Goal: Transaction & Acquisition: Purchase product/service

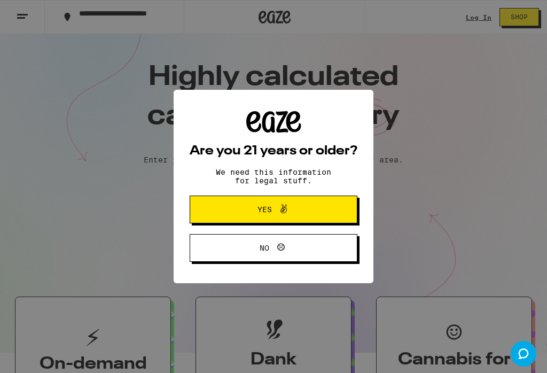
click at [325, 209] on button "Yes" at bounding box center [273, 209] width 168 height 28
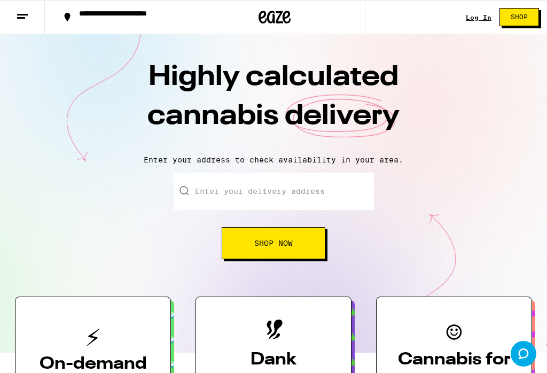
click at [513, 20] on span "Shop" at bounding box center [518, 17] width 17 height 6
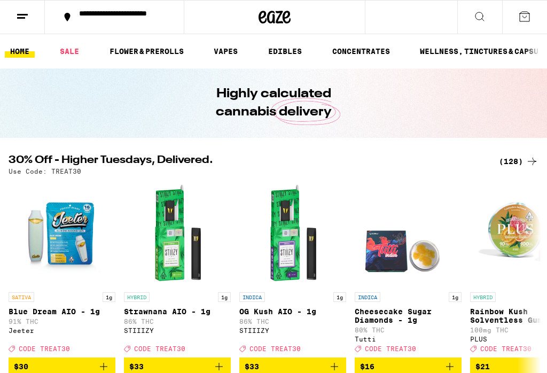
click at [66, 55] on link "SALE" at bounding box center [69, 51] width 30 height 13
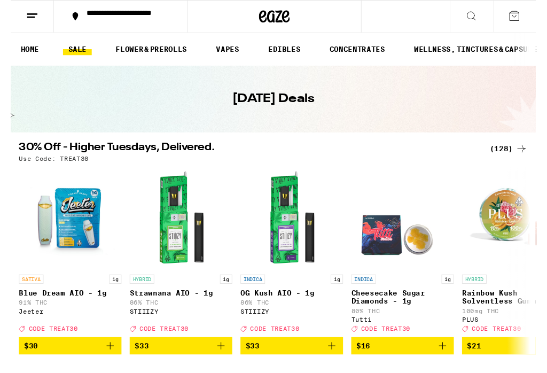
scroll to position [17, 0]
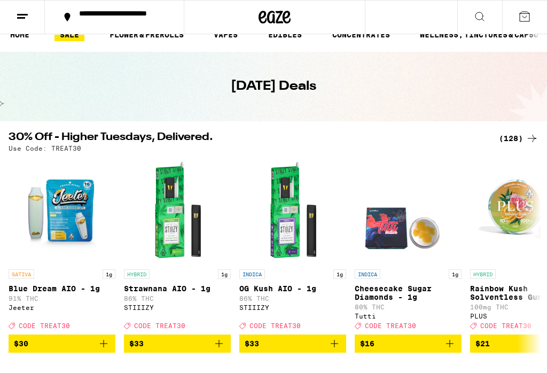
click at [516, 136] on div "(128)" at bounding box center [517, 138] width 39 height 13
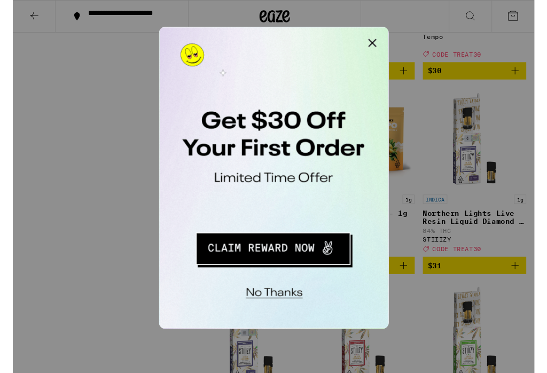
click at [297, 37] on button "Close Modal" at bounding box center [293, 37] width 21 height 21
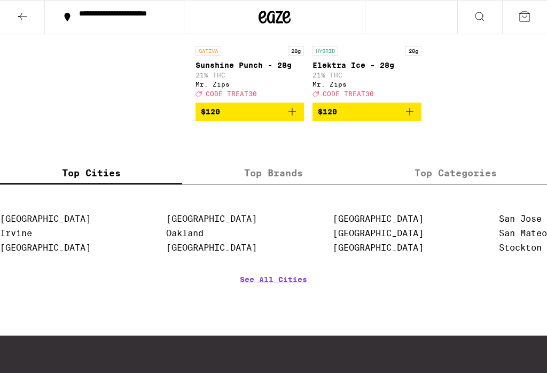
scroll to position [8691, 0]
